Goal: Complete application form

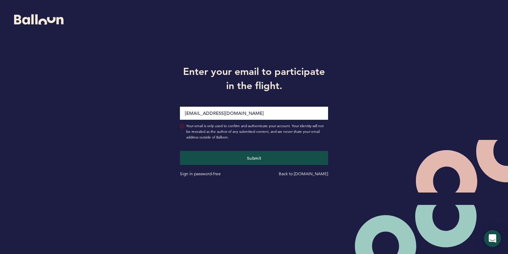
type input "[EMAIL_ADDRESS][DOMAIN_NAME]"
click at [254, 158] on button "Submit" at bounding box center [254, 158] width 148 height 14
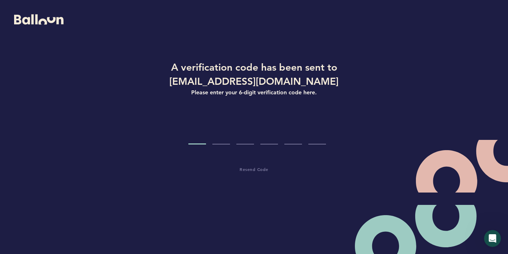
type input "3"
type input "8"
type input "2"
type input "3"
type input "2"
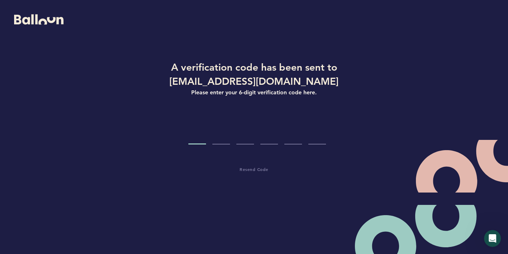
type input "8"
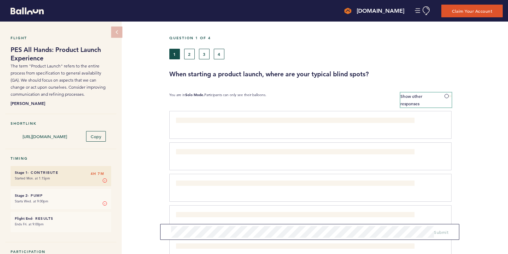
click at [447, 96] on span at bounding box center [447, 96] width 7 height 2
click at [0, 0] on input "Show other responses" at bounding box center [0, 0] width 0 height 0
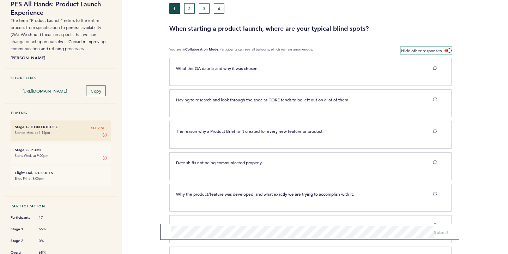
scroll to position [45, 0]
click at [435, 70] on icon at bounding box center [435, 68] width 4 height 4
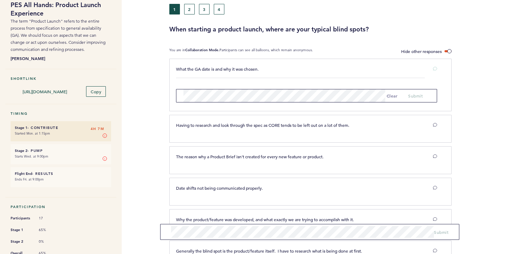
click at [462, 69] on div at bounding box center [480, 87] width 56 height 54
click at [440, 66] on div at bounding box center [431, 68] width 23 height 7
click at [433, 67] on icon at bounding box center [435, 68] width 4 height 4
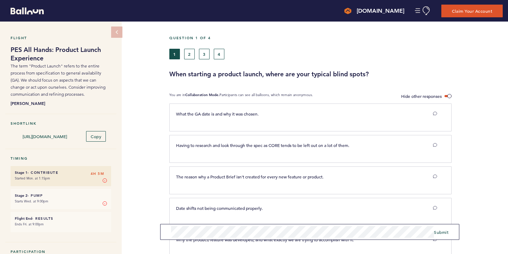
scroll to position [0, 0]
click at [136, 231] on div "Flight PES All Hands: Product Launch Experience The term "Product Launch" refer…" at bounding box center [254, 138] width 508 height 232
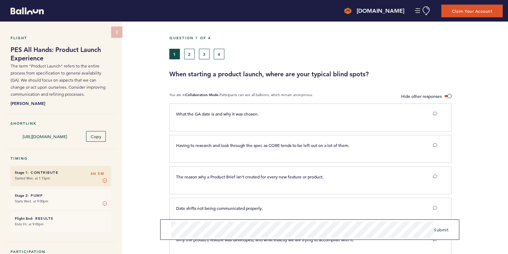
click at [445, 227] on span "Submit" at bounding box center [441, 229] width 14 height 6
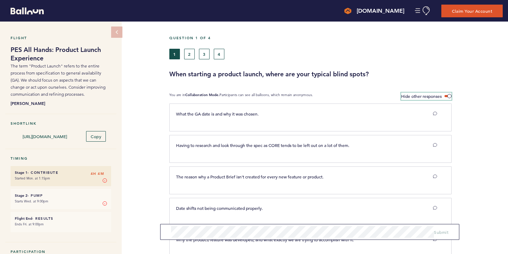
scroll to position [0, 0]
click at [426, 97] on span "Hide other responses" at bounding box center [421, 96] width 41 height 6
click at [0, 0] on input "Hide other responses" at bounding box center [0, 0] width 0 height 0
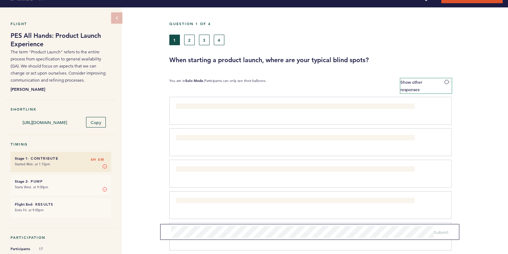
scroll to position [22, 0]
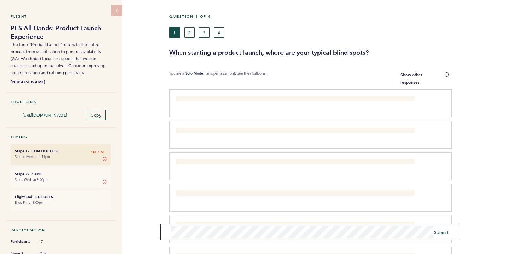
click at [446, 234] on span "Submit" at bounding box center [441, 232] width 14 height 6
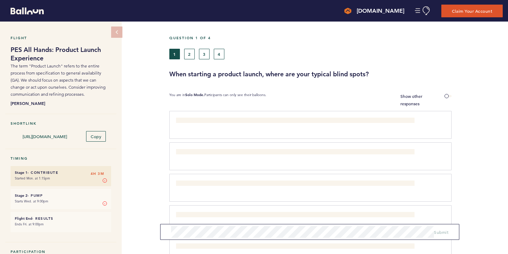
scroll to position [0, 0]
click at [418, 93] on label "Show other responses" at bounding box center [425, 99] width 51 height 15
click at [0, 0] on input "Show other responses" at bounding box center [0, 0] width 0 height 0
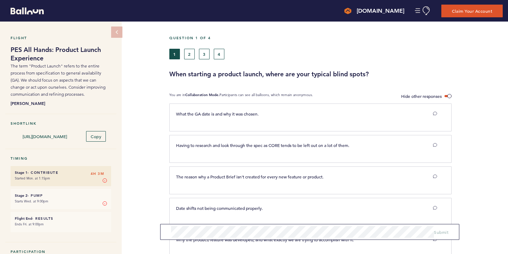
click at [432, 94] on span "Hide other responses" at bounding box center [421, 96] width 41 height 6
click at [0, 0] on input "Hide other responses" at bounding box center [0, 0] width 0 height 0
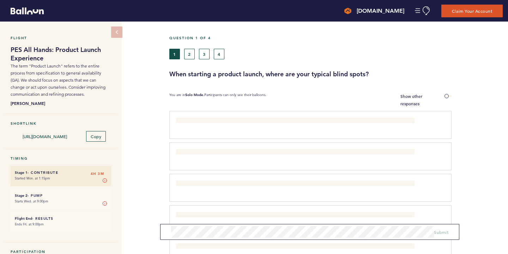
click at [188, 52] on button "2" at bounding box center [189, 54] width 11 height 11
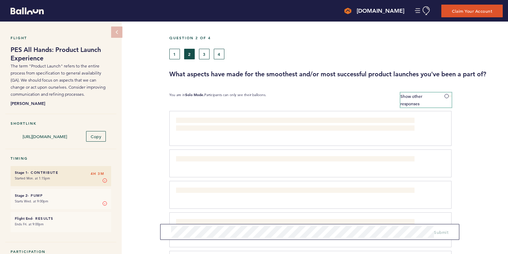
click at [410, 98] on span "Show other responses" at bounding box center [411, 99] width 22 height 13
click at [0, 0] on input "Show other responses" at bounding box center [0, 0] width 0 height 0
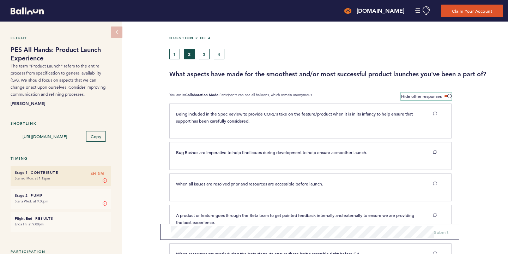
click at [410, 98] on span "Hide other responses" at bounding box center [421, 96] width 41 height 6
click at [0, 0] on input "Hide other responses" at bounding box center [0, 0] width 0 height 0
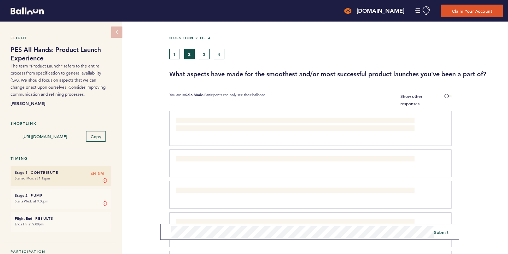
click at [444, 234] on button "Submit" at bounding box center [441, 231] width 14 height 7
click at [449, 236] on form "Submit" at bounding box center [309, 232] width 299 height 16
click at [445, 232] on span "Submit" at bounding box center [441, 232] width 14 height 6
click at [206, 57] on button "3" at bounding box center [204, 54] width 11 height 11
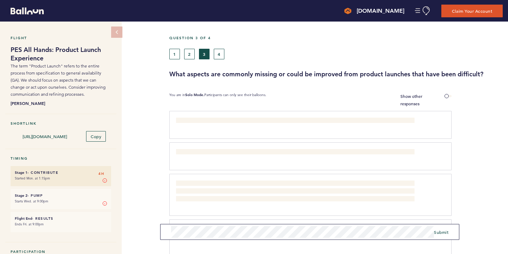
click at [190, 57] on button "2" at bounding box center [189, 54] width 11 height 11
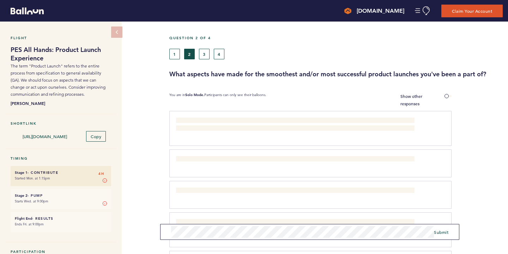
click at [442, 232] on span "Submit" at bounding box center [441, 232] width 14 height 6
click at [208, 57] on button "3" at bounding box center [204, 54] width 11 height 11
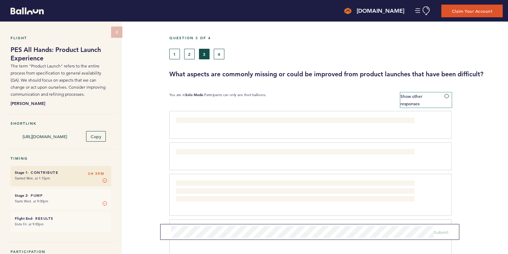
click at [422, 95] on span "Show other responses" at bounding box center [411, 99] width 22 height 13
click at [0, 0] on input "Show other responses" at bounding box center [0, 0] width 0 height 0
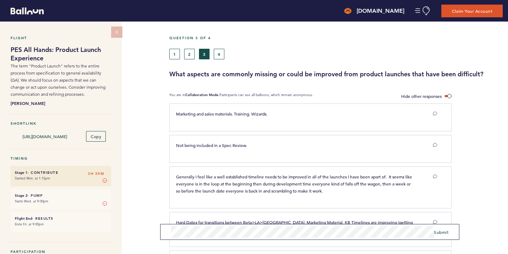
click at [438, 233] on span "Submit" at bounding box center [441, 232] width 14 height 6
click at [222, 56] on button "4" at bounding box center [219, 54] width 11 height 11
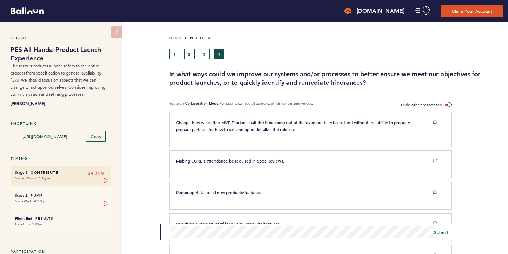
click at [443, 231] on span "Submit" at bounding box center [441, 232] width 14 height 6
